Goal: Task Accomplishment & Management: Complete application form

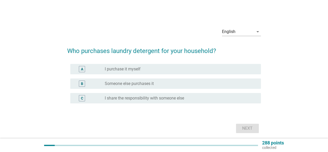
click at [129, 70] on label "I purchase it myself" at bounding box center [123, 68] width 36 height 5
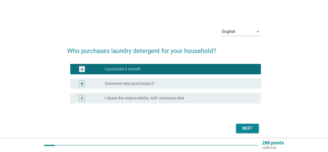
click at [242, 128] on div "Next" at bounding box center [247, 128] width 15 height 6
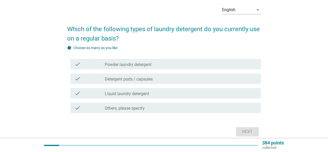
scroll to position [45, 0]
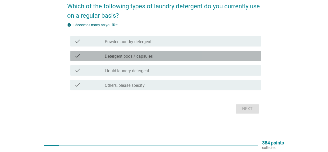
click at [136, 57] on label "Detergent pods / capsules" at bounding box center [129, 56] width 48 height 5
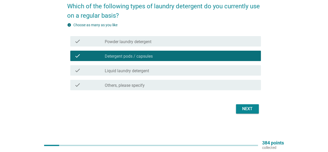
click at [137, 68] on div "check_box_outline_blank Liquid laundry detergent" at bounding box center [181, 70] width 152 height 6
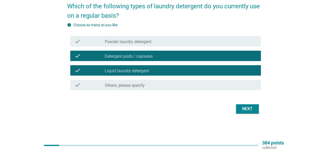
click at [239, 114] on div "Next" at bounding box center [164, 109] width 194 height 12
click at [242, 111] on div "Next" at bounding box center [247, 109] width 15 height 6
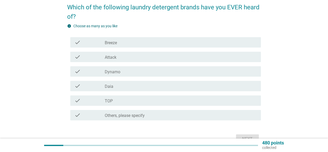
scroll to position [52, 0]
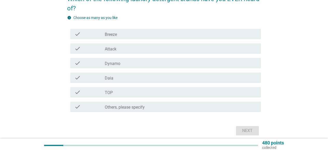
click at [111, 36] on label "Breeze" at bounding box center [111, 34] width 12 height 5
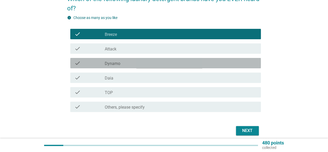
click at [112, 66] on div "check check_box_outline_blank Dynamo" at bounding box center [165, 63] width 191 height 10
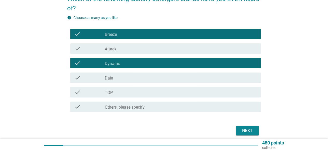
click at [106, 87] on div "check check_box_outline_blank TOP" at bounding box center [165, 92] width 191 height 10
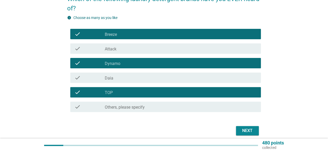
click at [107, 78] on label "Daia" at bounding box center [109, 78] width 9 height 5
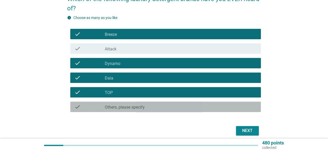
click at [126, 107] on label "Others, please specify" at bounding box center [125, 107] width 40 height 5
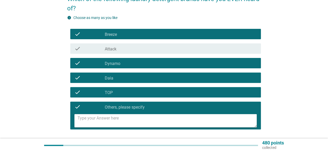
click at [112, 106] on label "Others, please specify" at bounding box center [125, 107] width 40 height 5
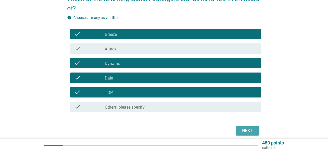
click at [243, 131] on div "Next" at bounding box center [247, 130] width 15 height 6
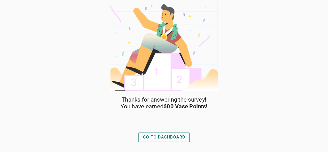
click at [155, 135] on div "GO TO DASHBOARD" at bounding box center [164, 137] width 43 height 6
